Goal: Task Accomplishment & Management: Manage account settings

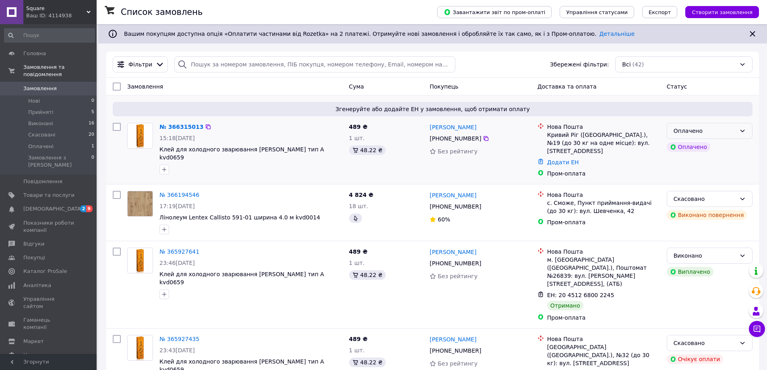
click at [702, 132] on div "Оплачено" at bounding box center [705, 130] width 62 height 9
click at [693, 148] on li "Прийнято" at bounding box center [709, 148] width 85 height 15
click at [231, 151] on span "Клей для холодного зварювання [PERSON_NAME] тип А kvd0659" at bounding box center [242, 153] width 165 height 15
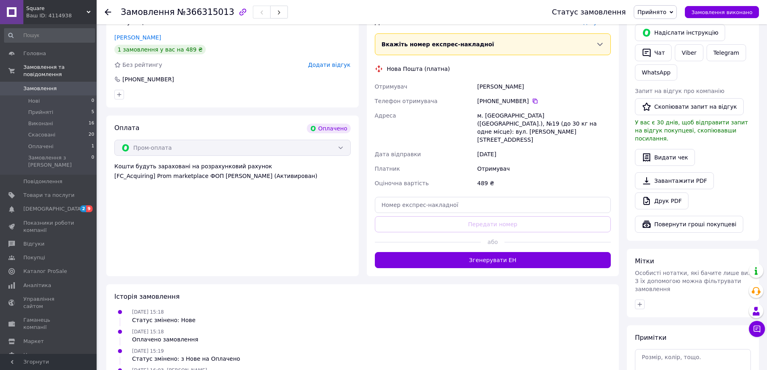
scroll to position [363, 0]
click at [650, 349] on textarea at bounding box center [693, 366] width 116 height 35
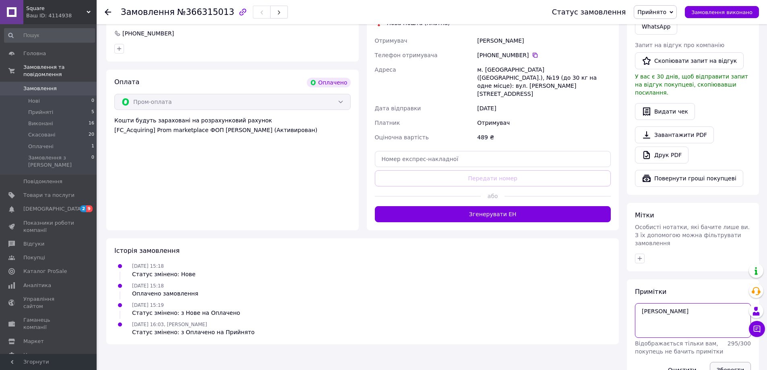
type textarea "[PERSON_NAME]"
click at [723, 362] on button "Зберегти" at bounding box center [730, 370] width 41 height 16
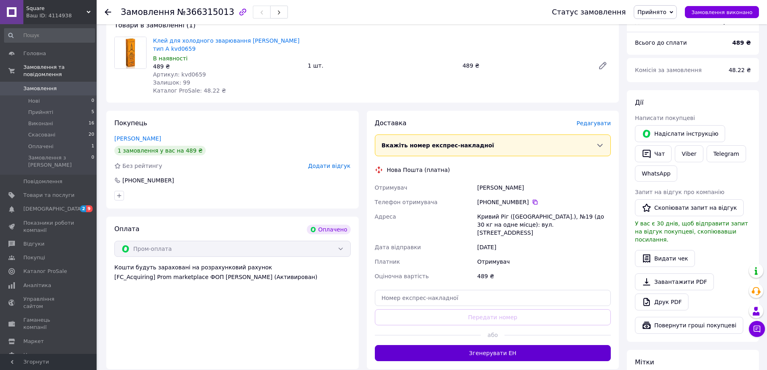
scroll to position [247, 0]
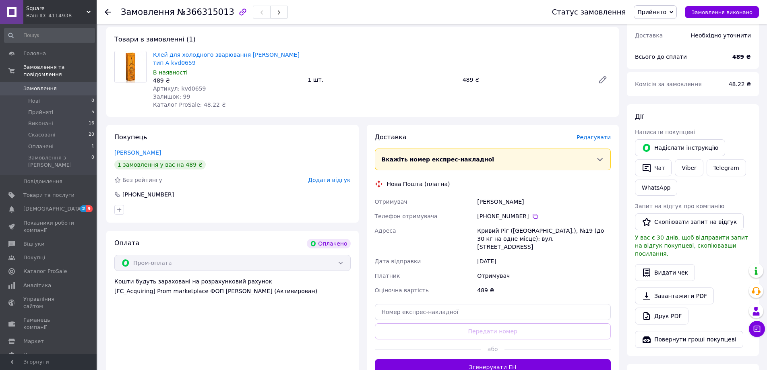
drag, startPoint x: 534, startPoint y: 193, endPoint x: 477, endPoint y: 196, distance: 57.3
click at [477, 196] on div "[PERSON_NAME]" at bounding box center [544, 202] width 137 height 15
copy div "[PERSON_NAME]"
click at [532, 213] on icon at bounding box center [535, 216] width 6 height 6
drag, startPoint x: 585, startPoint y: 222, endPoint x: 478, endPoint y: 223, distance: 107.2
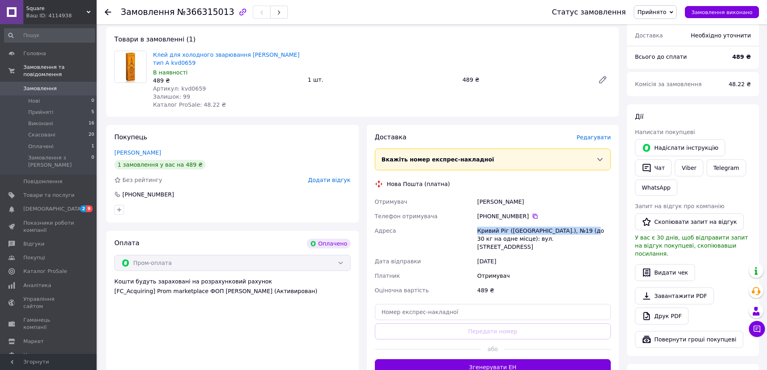
click at [478, 224] on div "Кривий Ріг ([GEOGRAPHIC_DATA].), №19 (до 30 кг на одне місце): вул. [STREET_ADD…" at bounding box center [544, 239] width 137 height 31
copy div "Кривий Ріг ([GEOGRAPHIC_DATA].), №19"
click at [433, 304] on input "text" at bounding box center [493, 312] width 236 height 16
paste input "20451269160187"
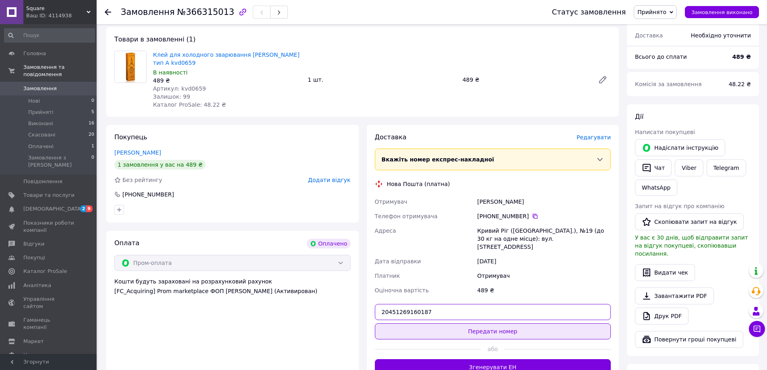
type input "20451269160187"
click at [462, 323] on button "Передати номер" at bounding box center [493, 331] width 236 height 16
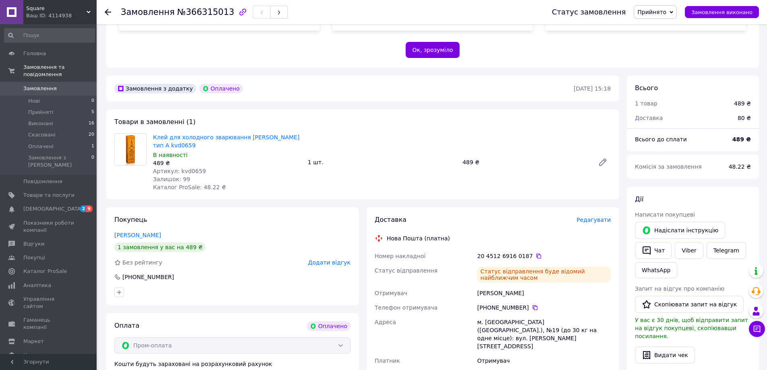
scroll to position [126, 0]
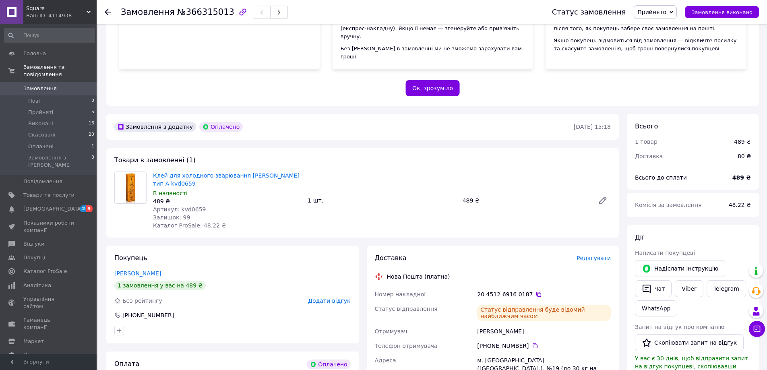
click at [42, 85] on span "Замовлення" at bounding box center [39, 88] width 33 height 7
